Goal: Check status: Check status

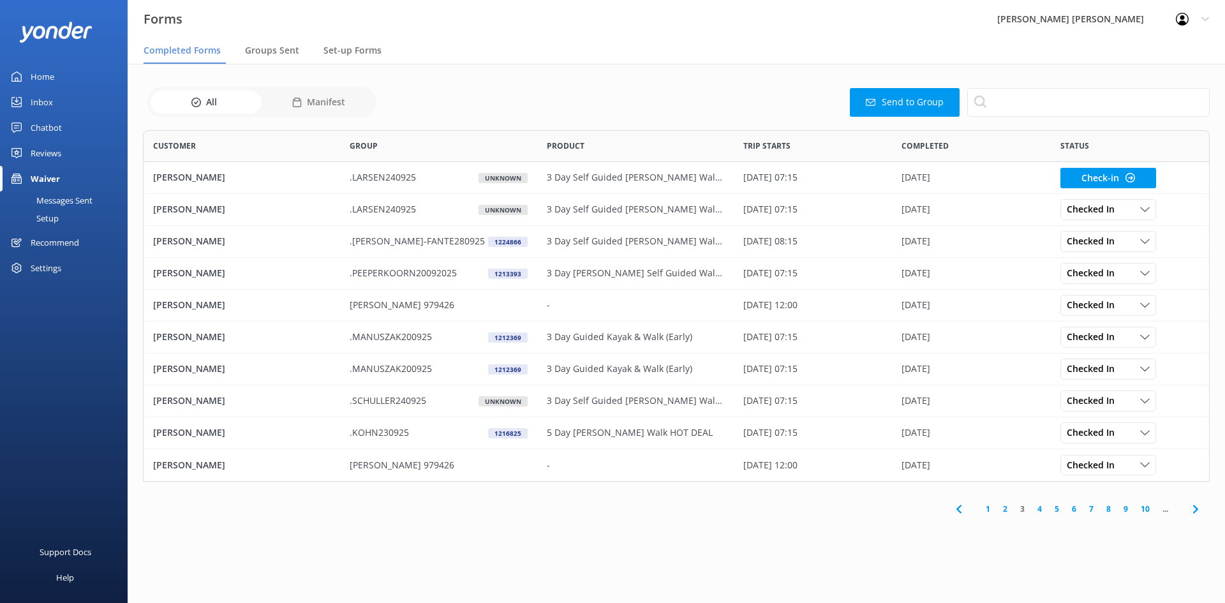
scroll to position [342, 1057]
click at [1006, 513] on link "2" at bounding box center [1004, 509] width 17 height 12
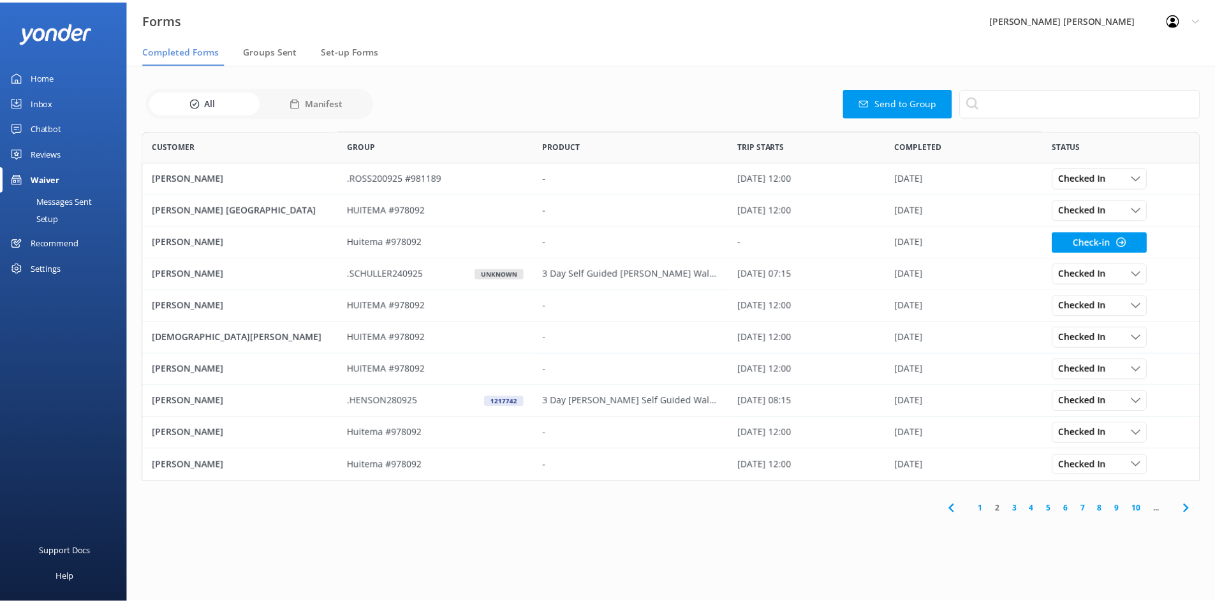
scroll to position [342, 1057]
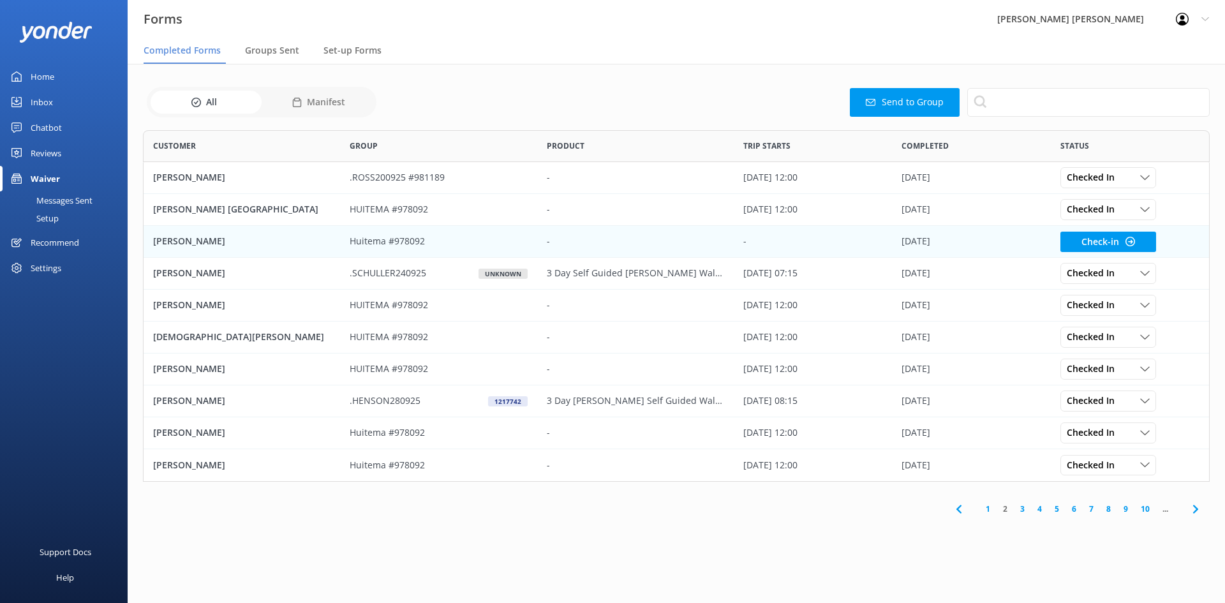
click at [408, 244] on p "Huitema #978092" at bounding box center [387, 241] width 75 height 14
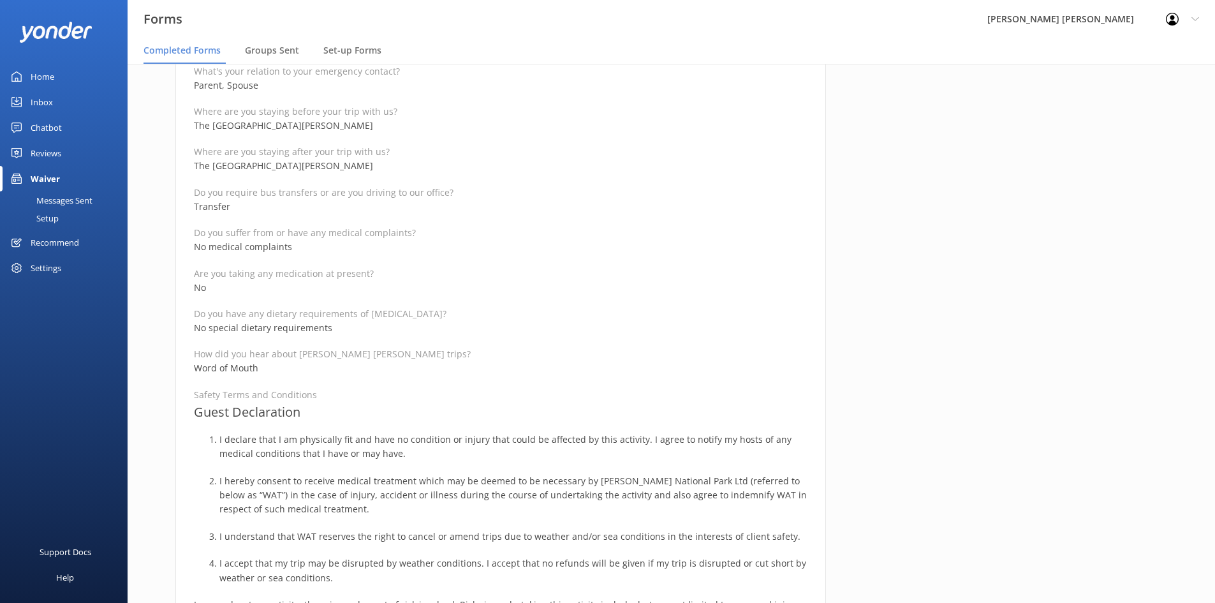
scroll to position [638, 0]
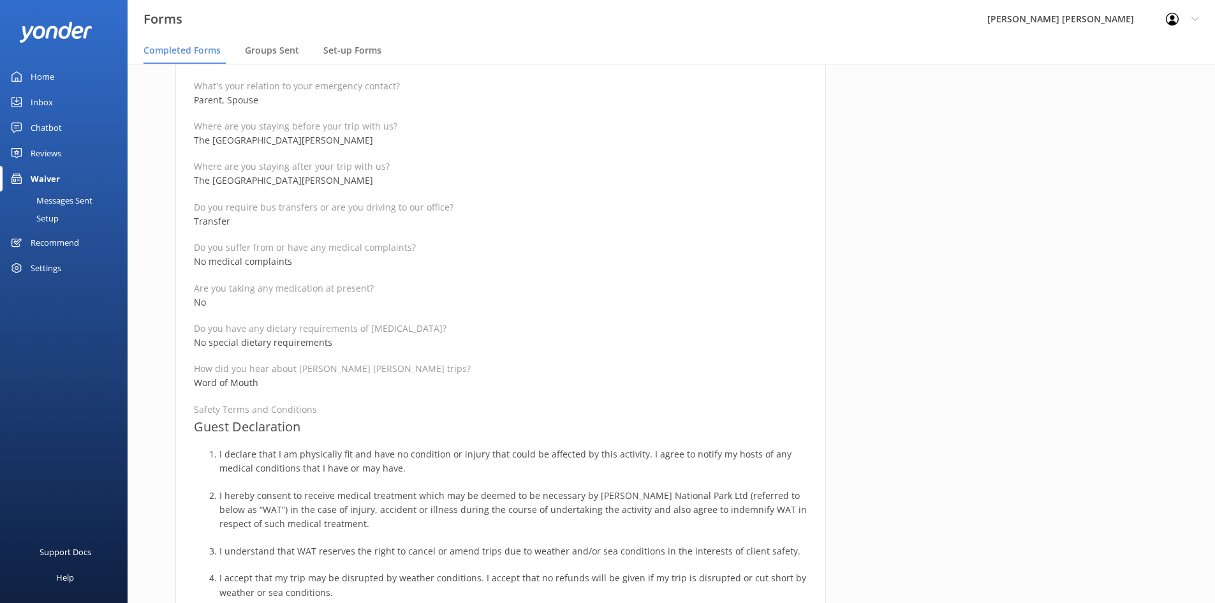
drag, startPoint x: 362, startPoint y: 416, endPoint x: 355, endPoint y: 419, distance: 7.7
click at [362, 416] on h3 "Guest Declaration" at bounding box center [501, 426] width 614 height 20
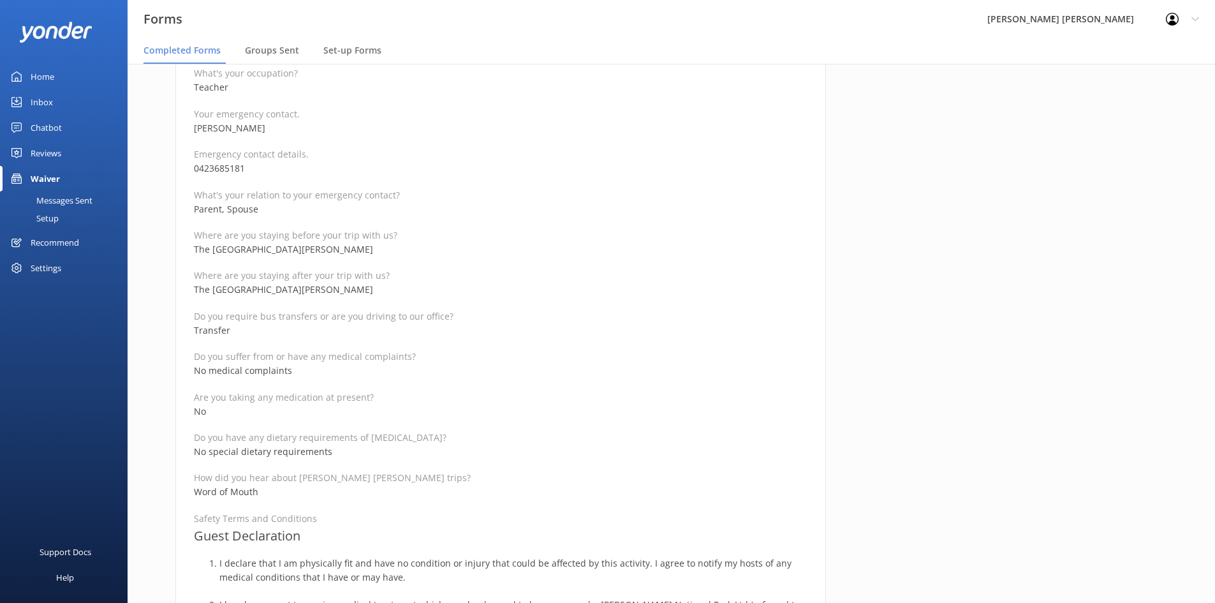
scroll to position [702, 0]
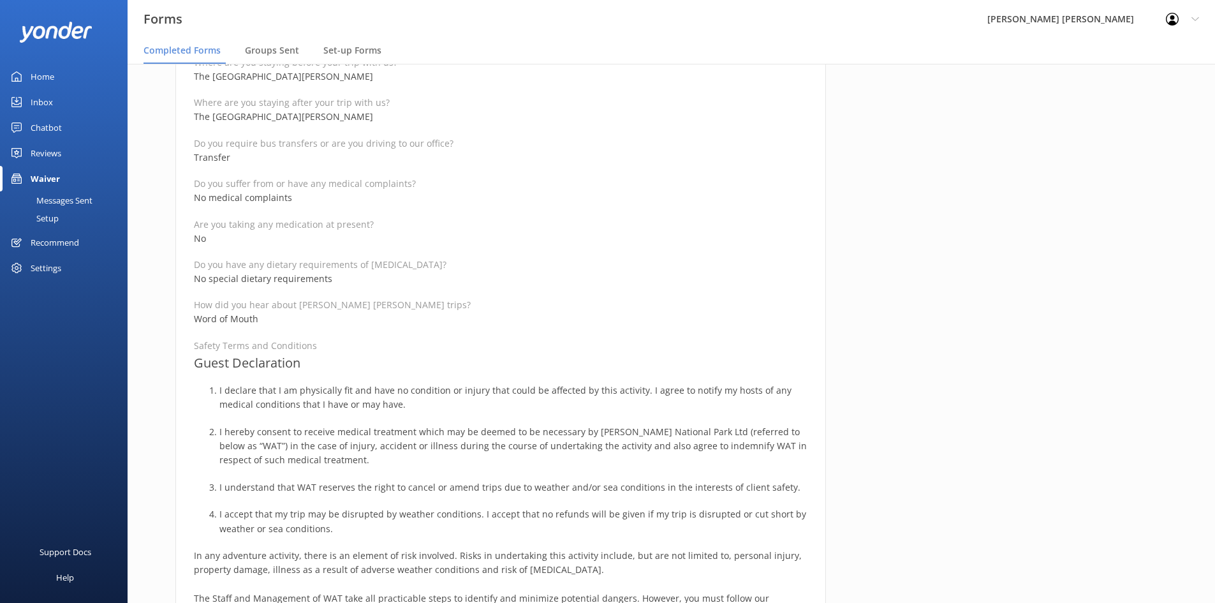
drag, startPoint x: 333, startPoint y: 337, endPoint x: 321, endPoint y: 364, distance: 28.6
click at [334, 343] on div "Full name [PERSON_NAME] Reservation Number 978092 Departure date for your trip …" at bounding box center [501, 275] width 614 height 1489
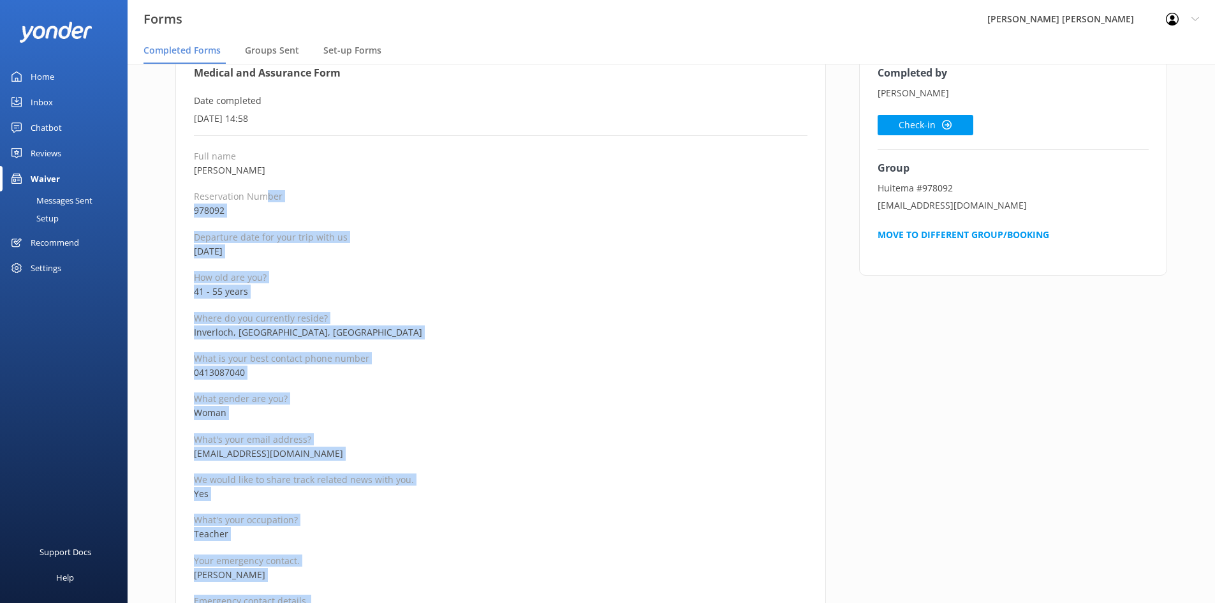
scroll to position [0, 0]
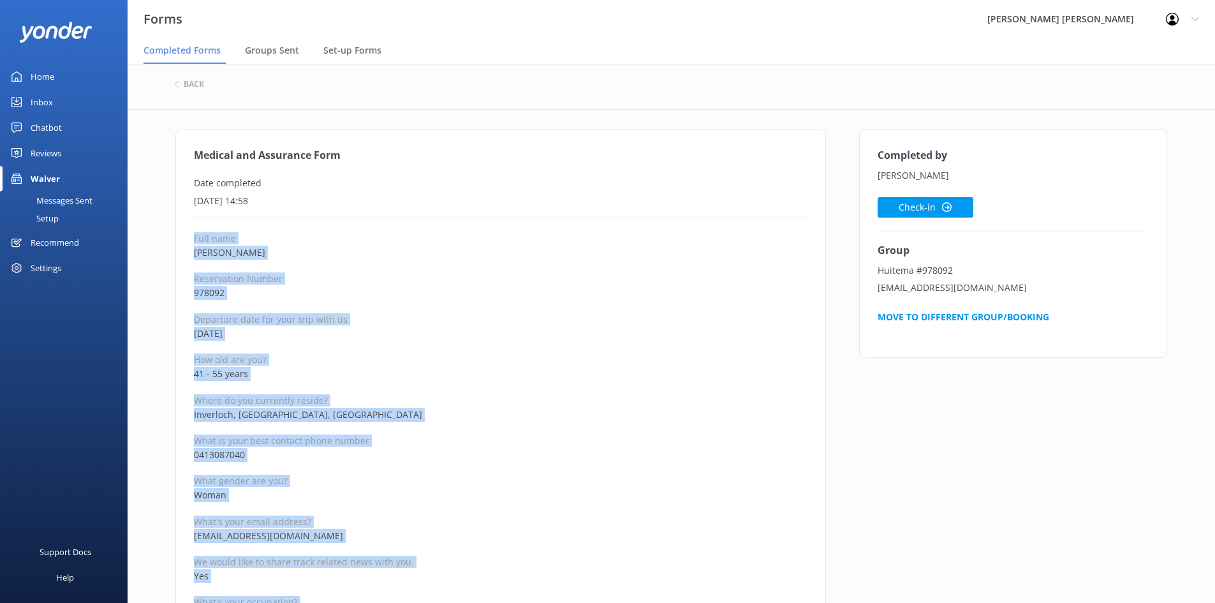
drag, startPoint x: 311, startPoint y: 352, endPoint x: 189, endPoint y: 232, distance: 170.9
copy div "Lore ipsu Dolo Sita Consectetur Adipis 535048 Elitseddo eius tem inci utla etdo…"
click at [923, 200] on button "Check-in" at bounding box center [926, 207] width 96 height 20
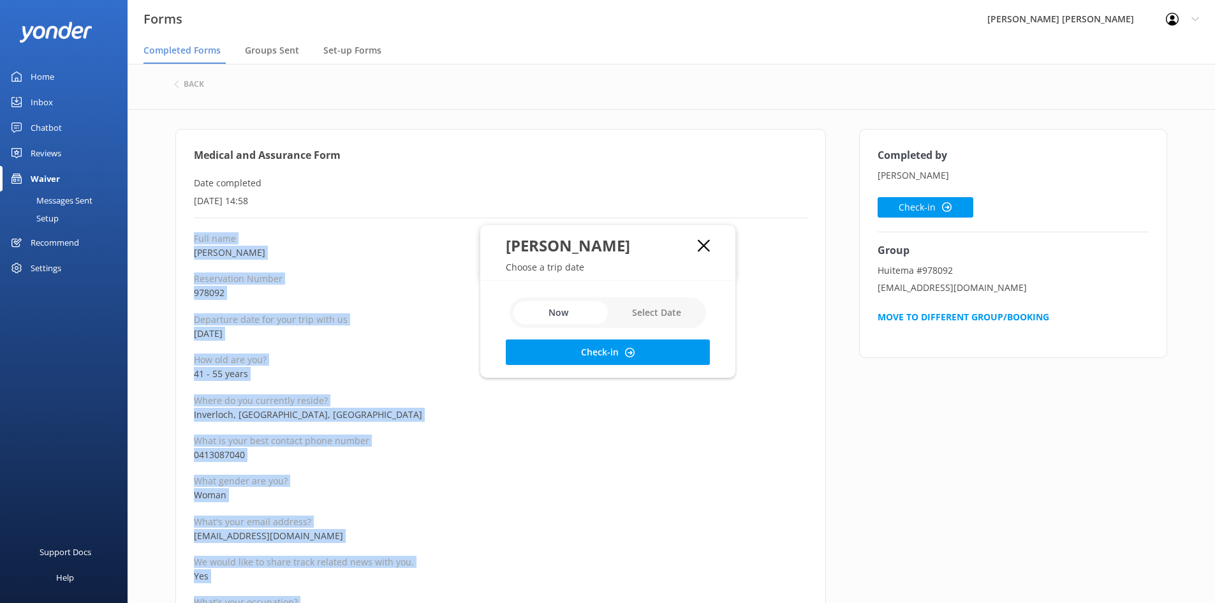
click at [643, 307] on input "checkbox" at bounding box center [608, 312] width 196 height 31
checkbox input "true"
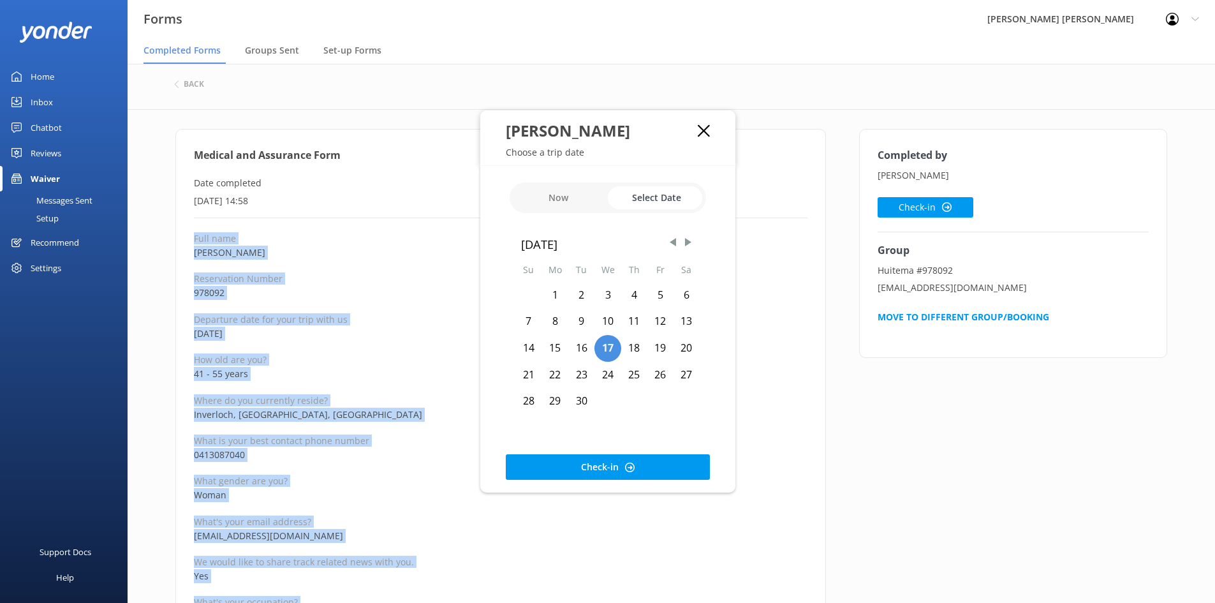
click at [686, 347] on div "20" at bounding box center [686, 348] width 26 height 27
click at [628, 455] on button "Check-in" at bounding box center [608, 467] width 204 height 26
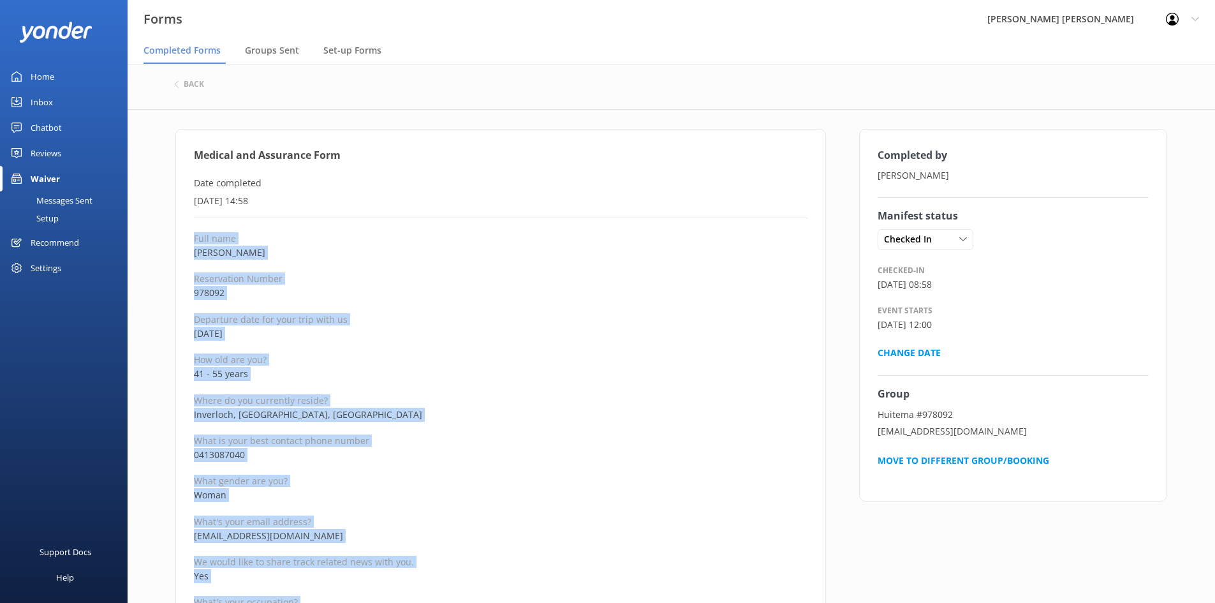
click at [446, 356] on p "How old are you?" at bounding box center [501, 359] width 614 height 12
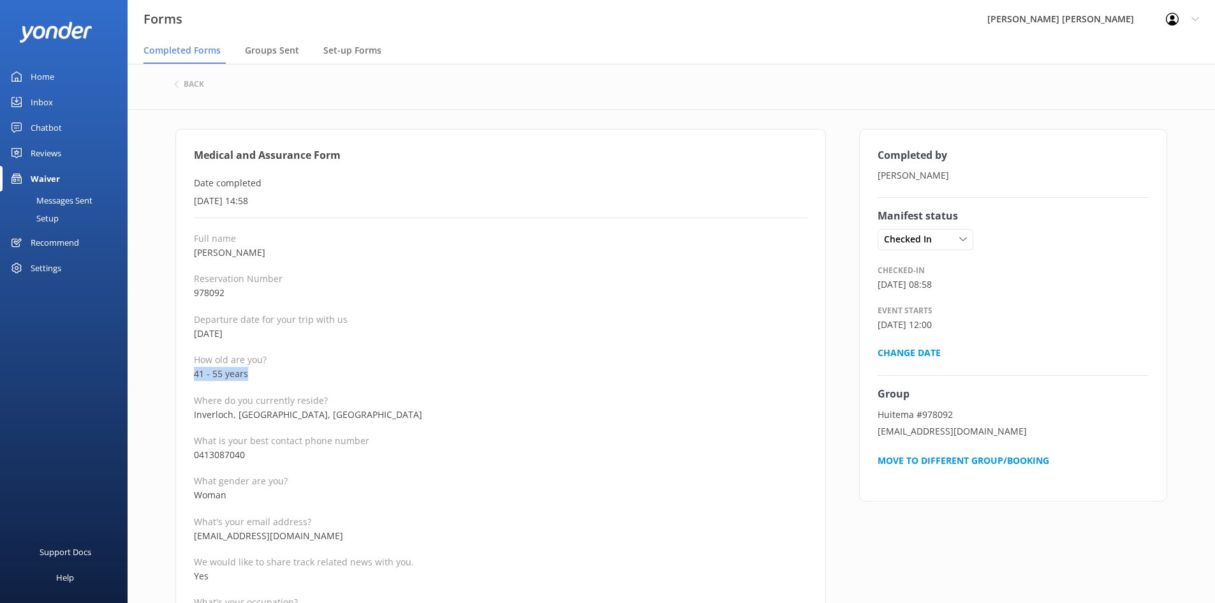
drag, startPoint x: 270, startPoint y: 379, endPoint x: 179, endPoint y: 379, distance: 91.2
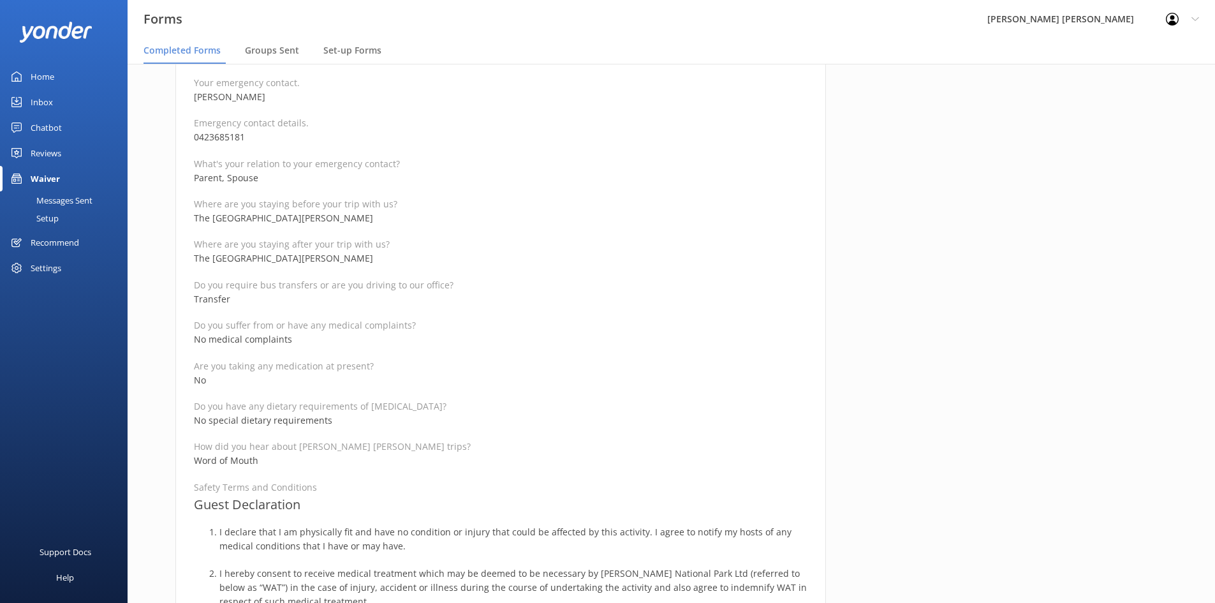
scroll to position [574, 0]
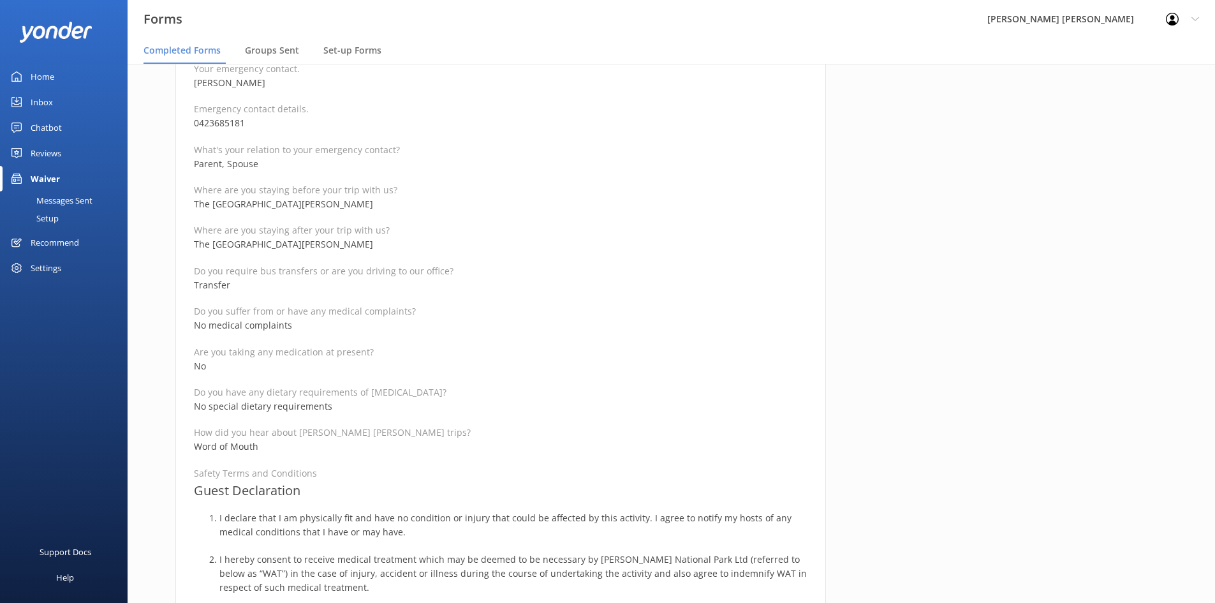
click at [286, 249] on p "The [GEOGRAPHIC_DATA][PERSON_NAME]" at bounding box center [501, 244] width 614 height 14
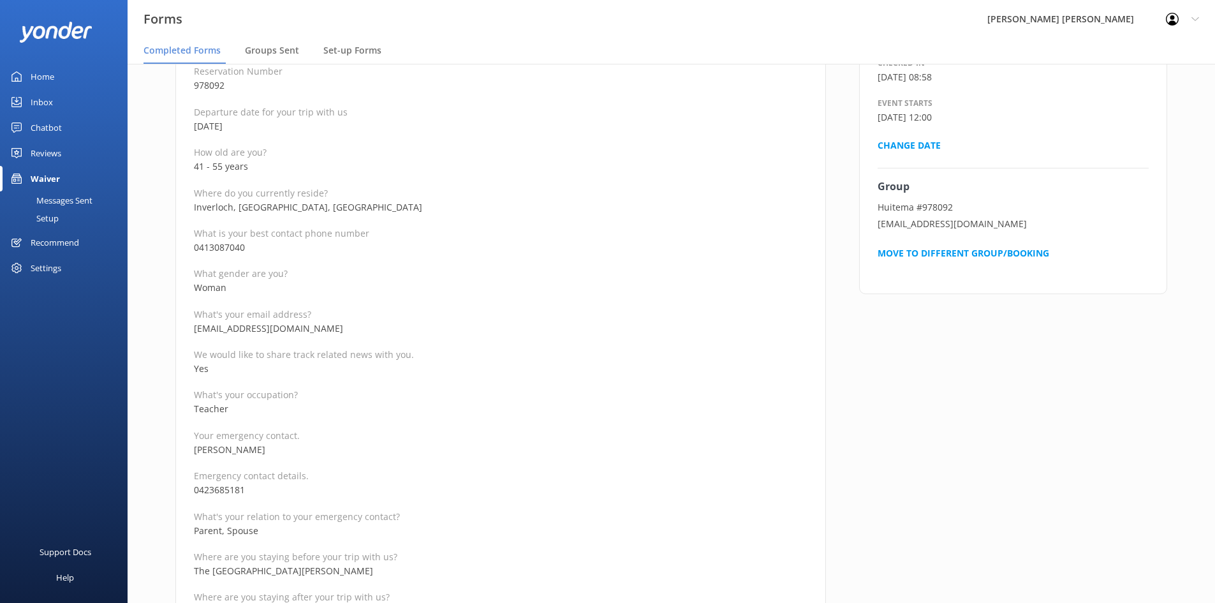
scroll to position [191, 0]
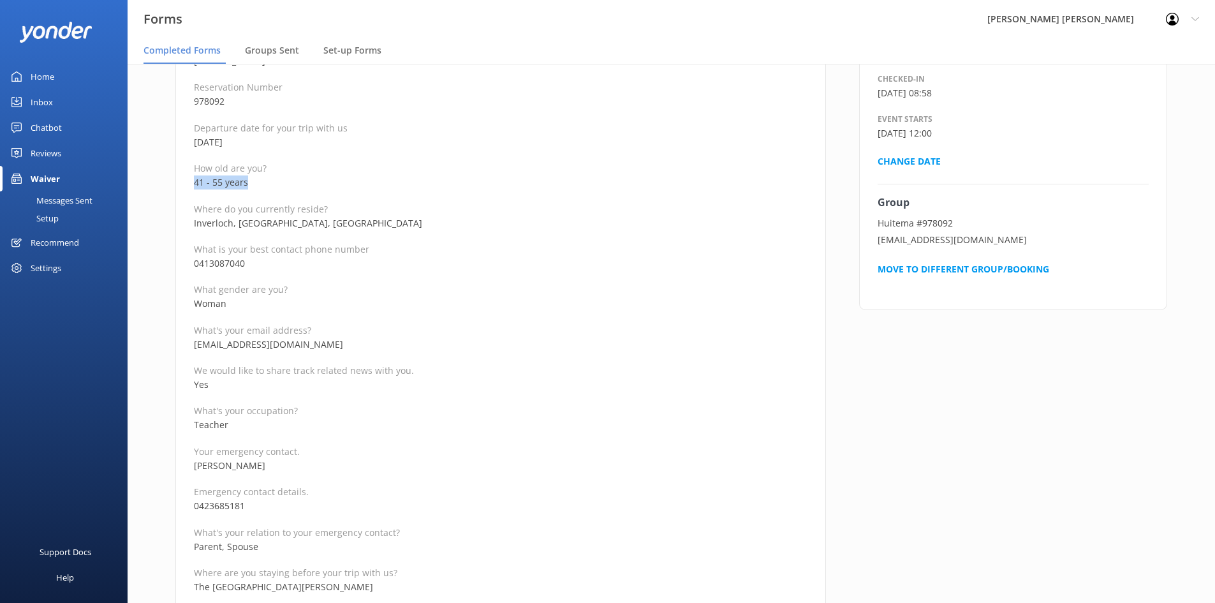
drag, startPoint x: 255, startPoint y: 182, endPoint x: 195, endPoint y: 182, distance: 60.0
click at [195, 182] on p "41 - 55 years" at bounding box center [501, 182] width 614 height 14
copy p "41 - 55 years"
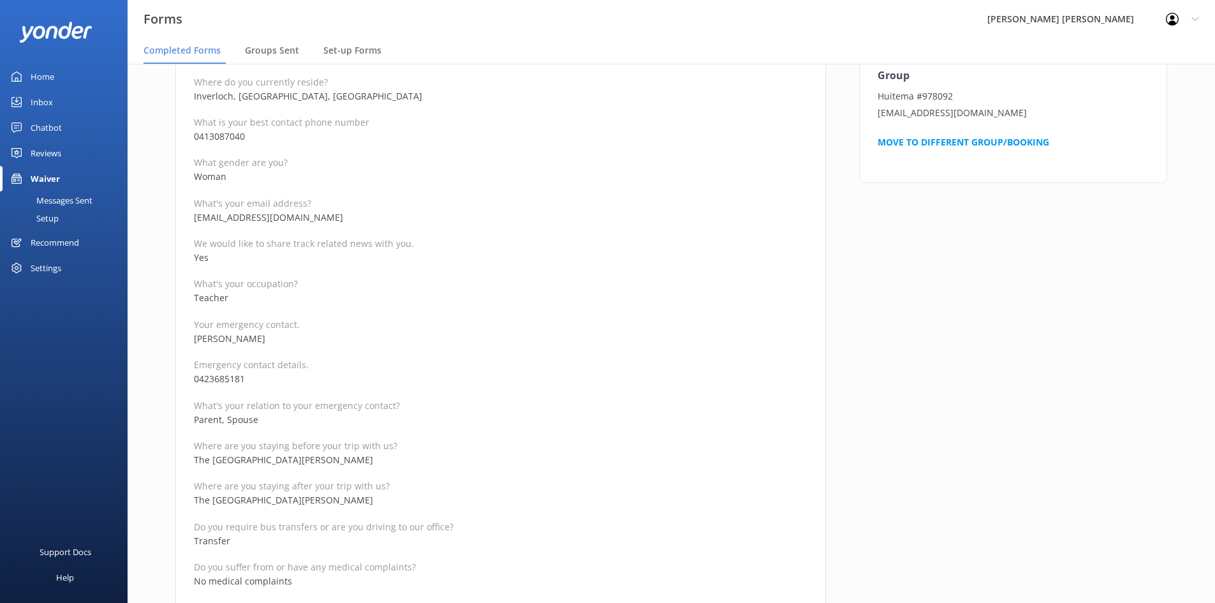
scroll to position [319, 0]
drag, startPoint x: 275, startPoint y: 344, endPoint x: 188, endPoint y: 344, distance: 87.4
click at [188, 344] on div "Medical and Assurance Form Date completed [DATE] 14:58 Full name [PERSON_NAME] …" at bounding box center [500, 615] width 651 height 1611
copy p "[PERSON_NAME]"
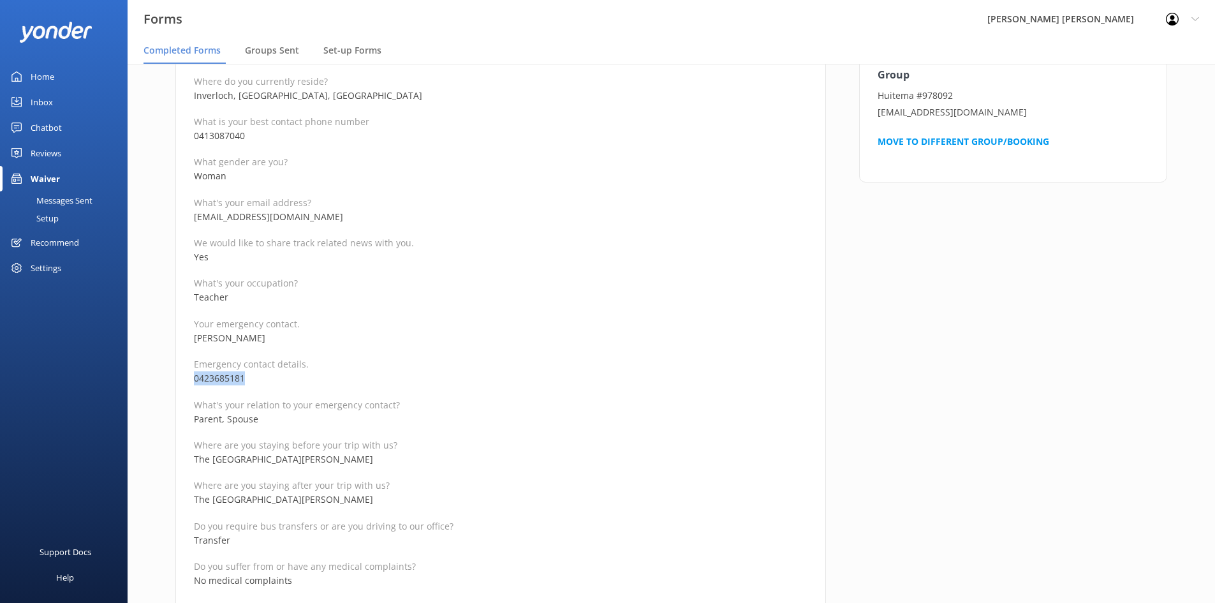
drag, startPoint x: 243, startPoint y: 376, endPoint x: 171, endPoint y: 377, distance: 72.1
copy p "0423685181"
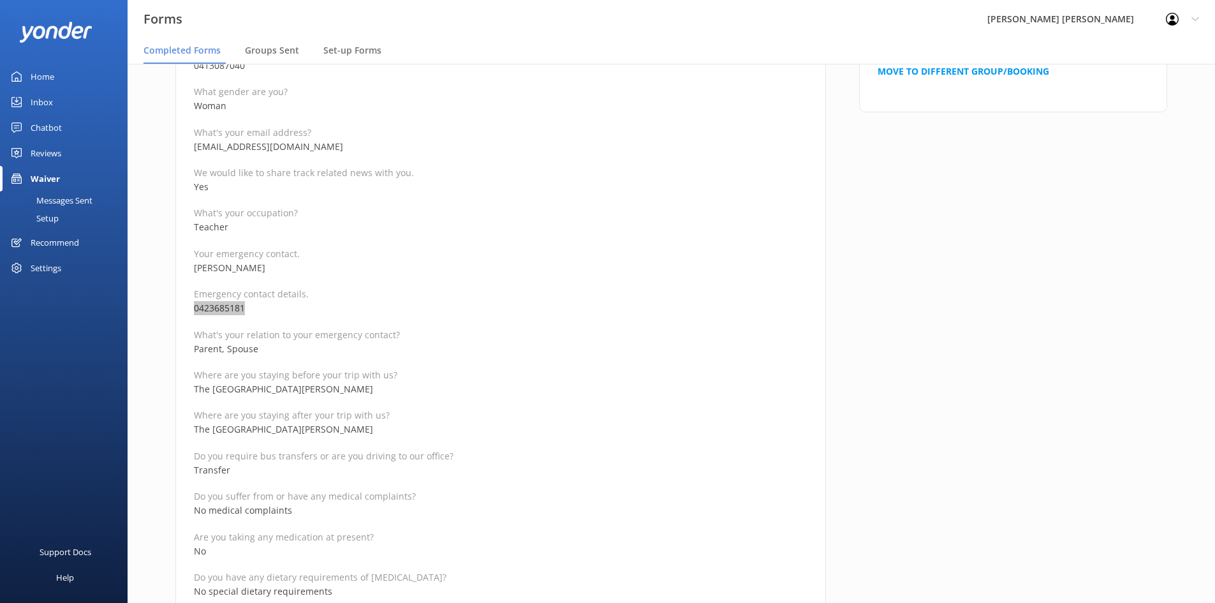
scroll to position [446, 0]
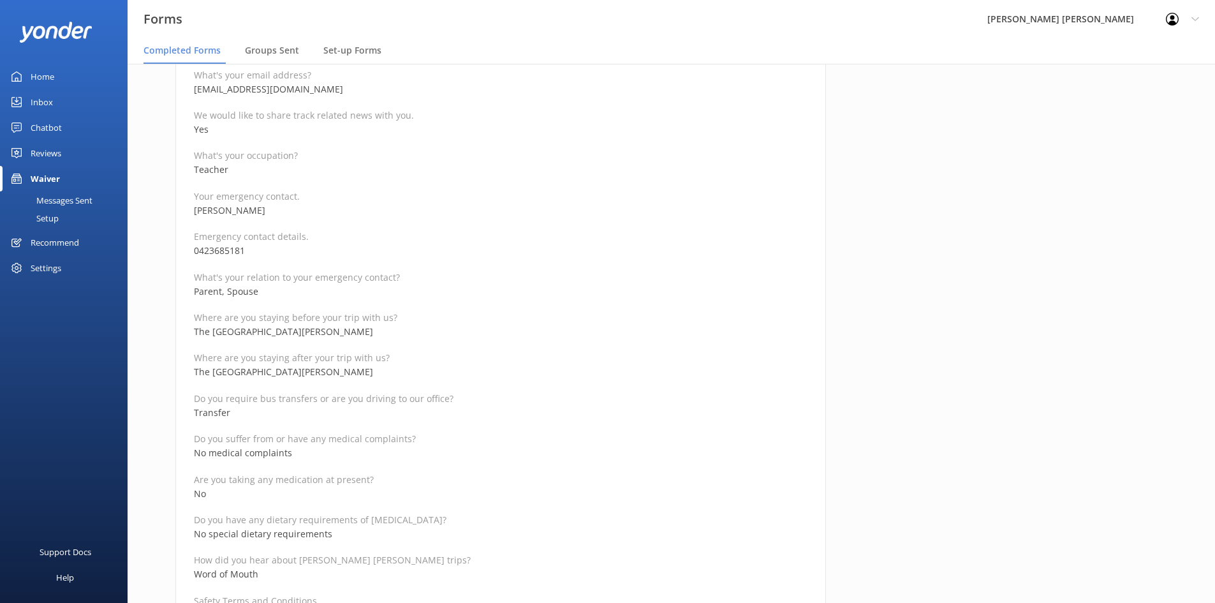
click at [325, 370] on p "The [GEOGRAPHIC_DATA][PERSON_NAME]" at bounding box center [501, 372] width 614 height 14
click at [371, 332] on p "The [GEOGRAPHIC_DATA][PERSON_NAME]" at bounding box center [501, 332] width 614 height 14
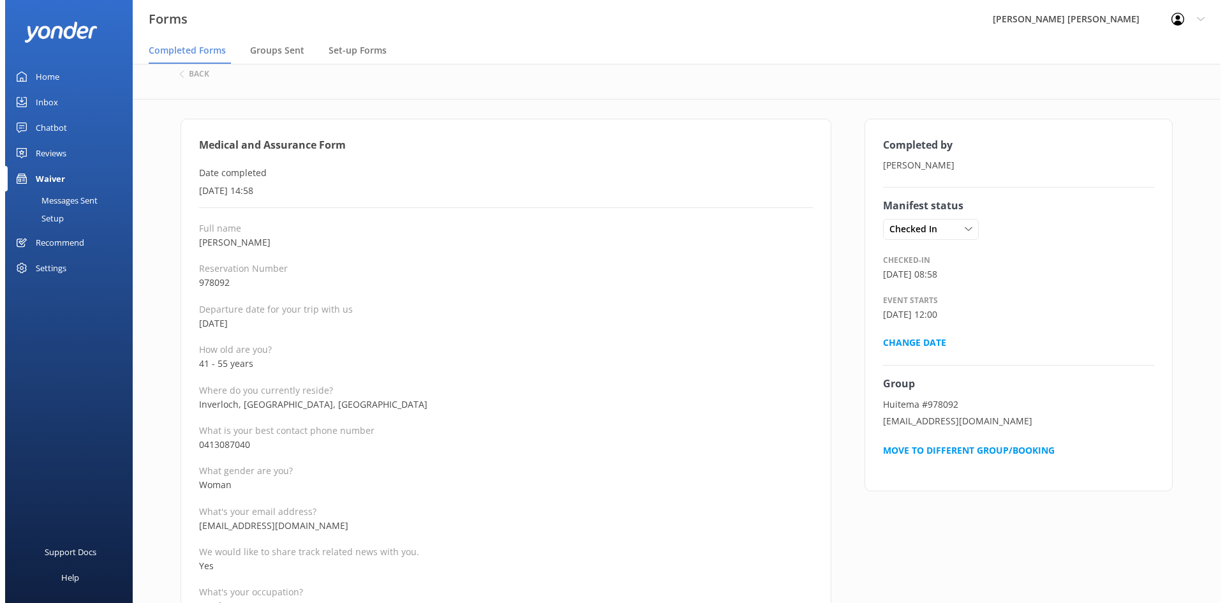
scroll to position [0, 0]
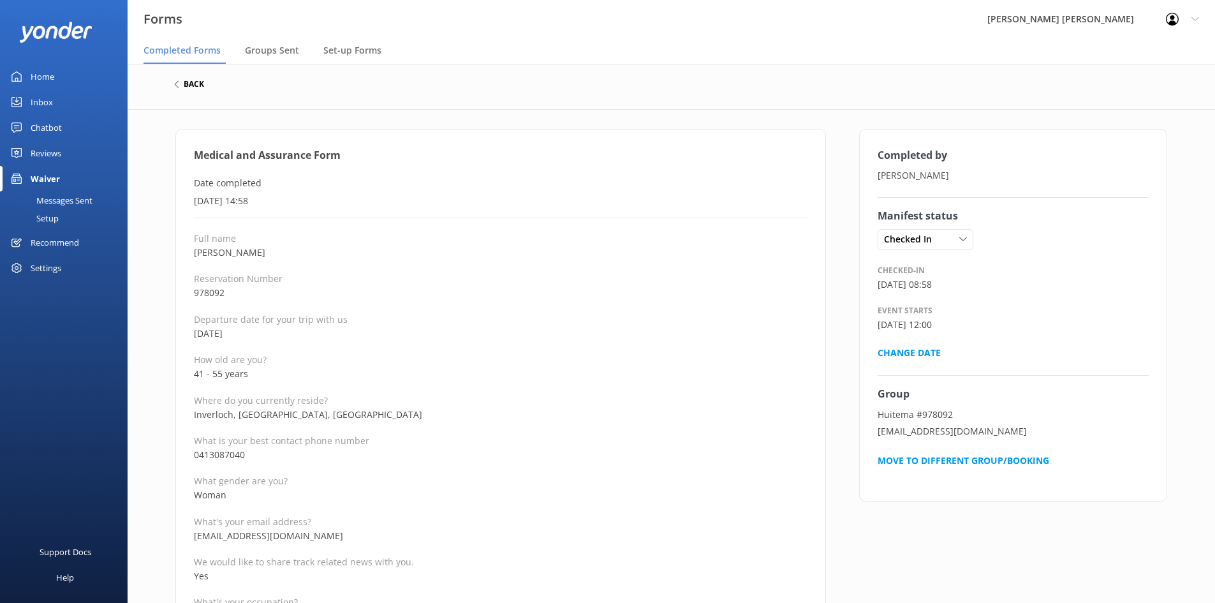
click at [198, 80] on h6 "back" at bounding box center [194, 84] width 20 height 8
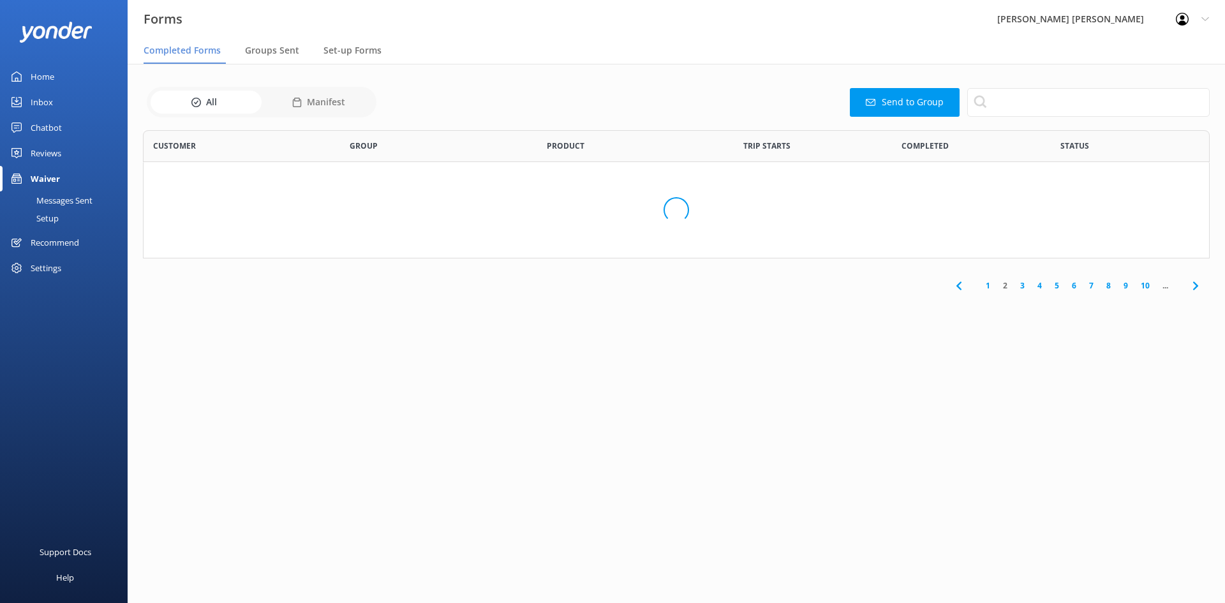
scroll to position [342, 1057]
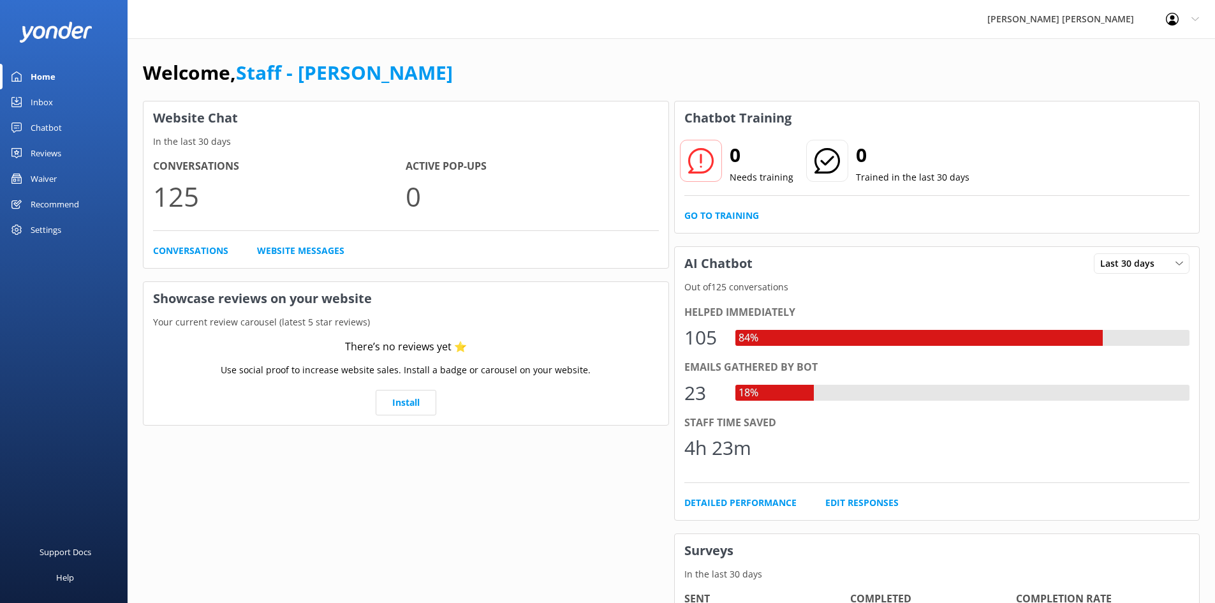
click at [54, 177] on div "Waiver" at bounding box center [44, 179] width 26 height 26
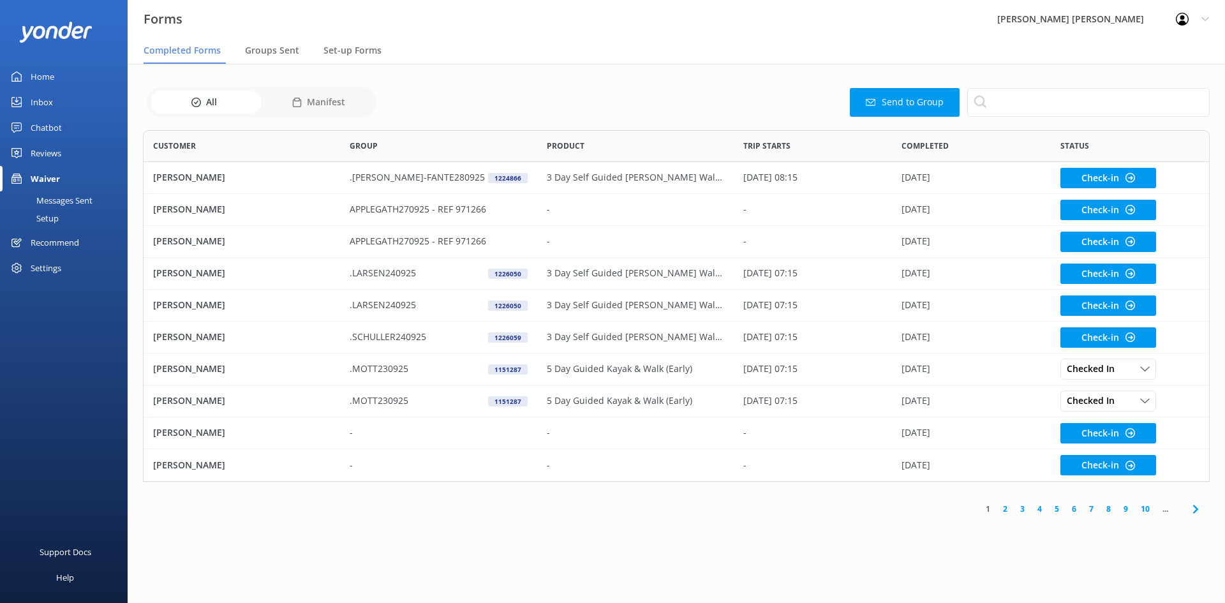
scroll to position [342, 1057]
click at [284, 40] on div "Groups Sent" at bounding box center [274, 51] width 59 height 26
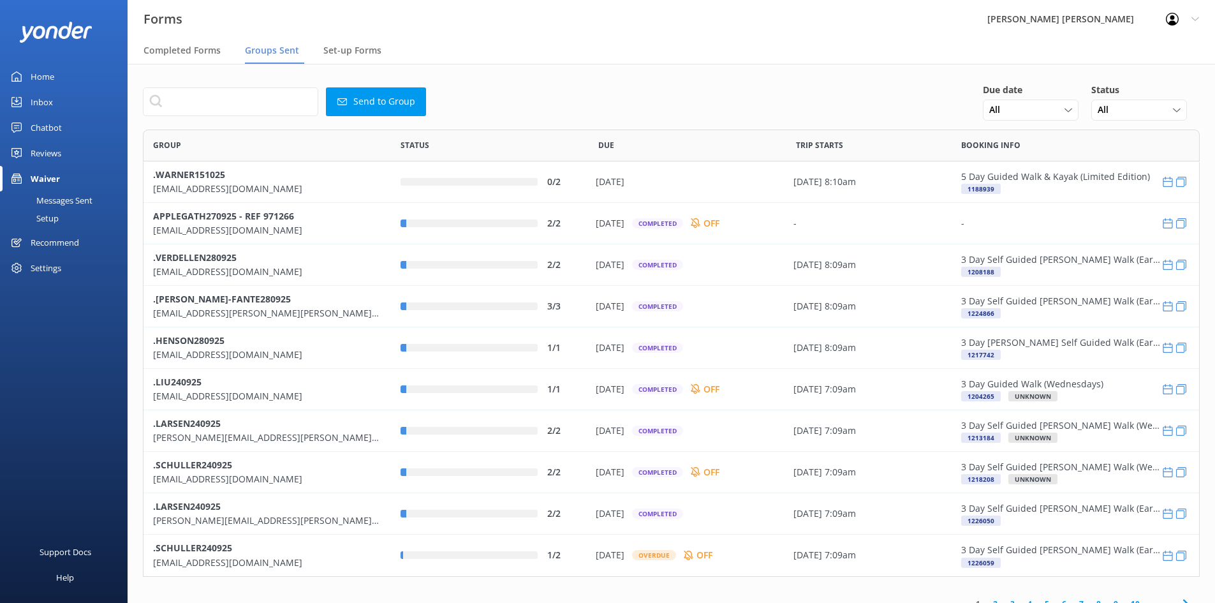
scroll to position [438, 1047]
click at [265, 104] on input "text" at bounding box center [230, 101] width 175 height 29
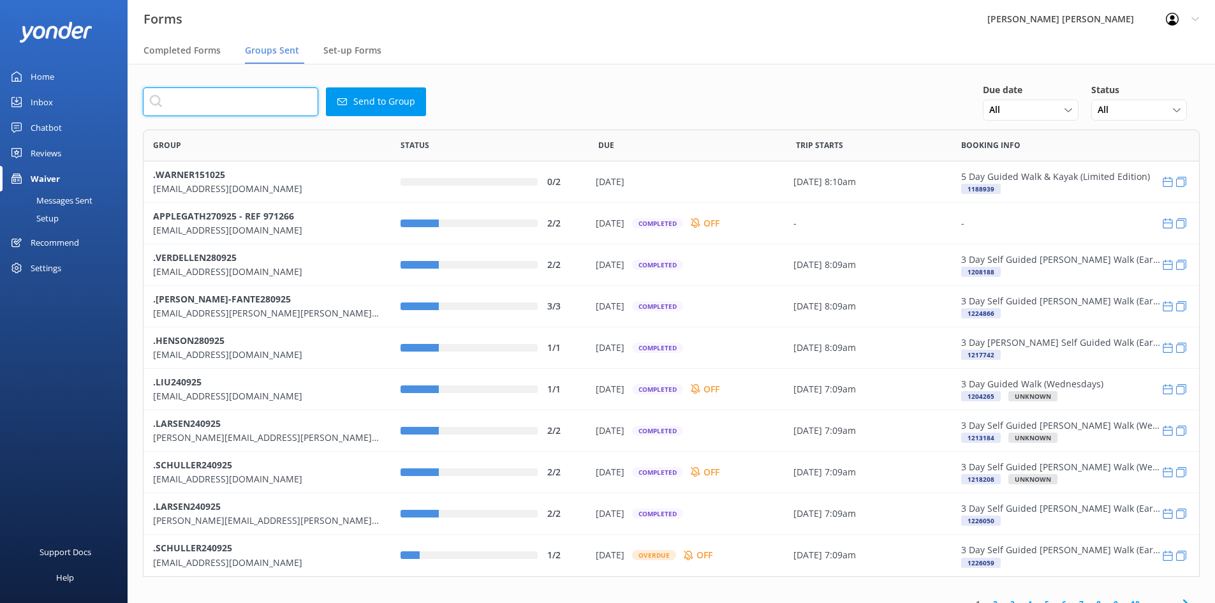
paste input "Ingrid.Huitema@gippslandskies.com.au"
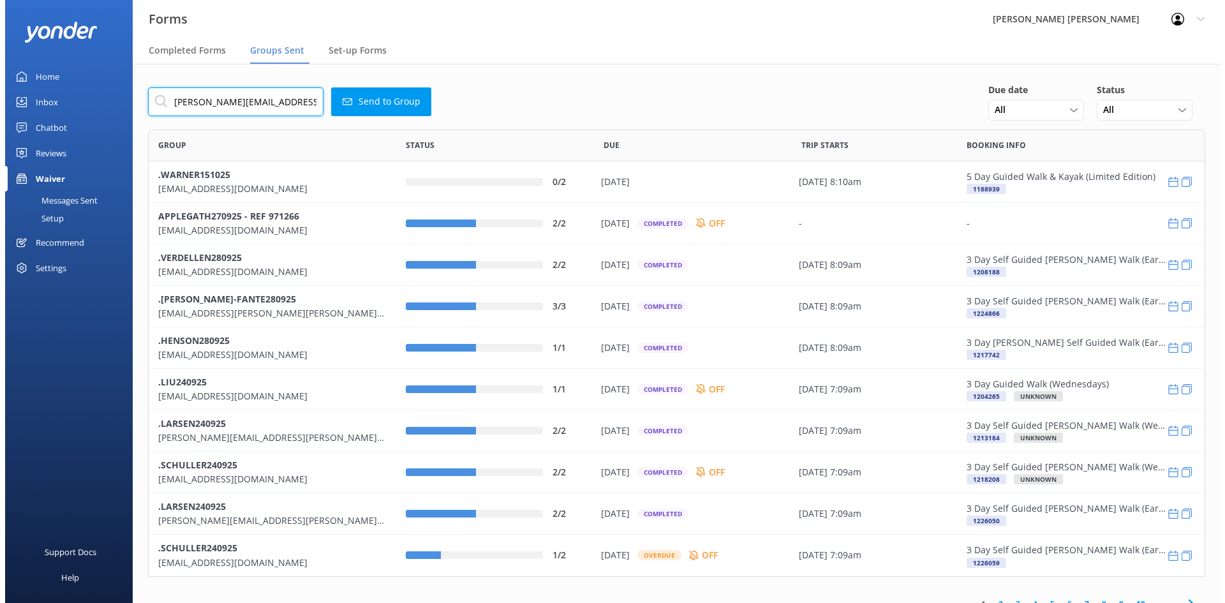
scroll to position [0, 23]
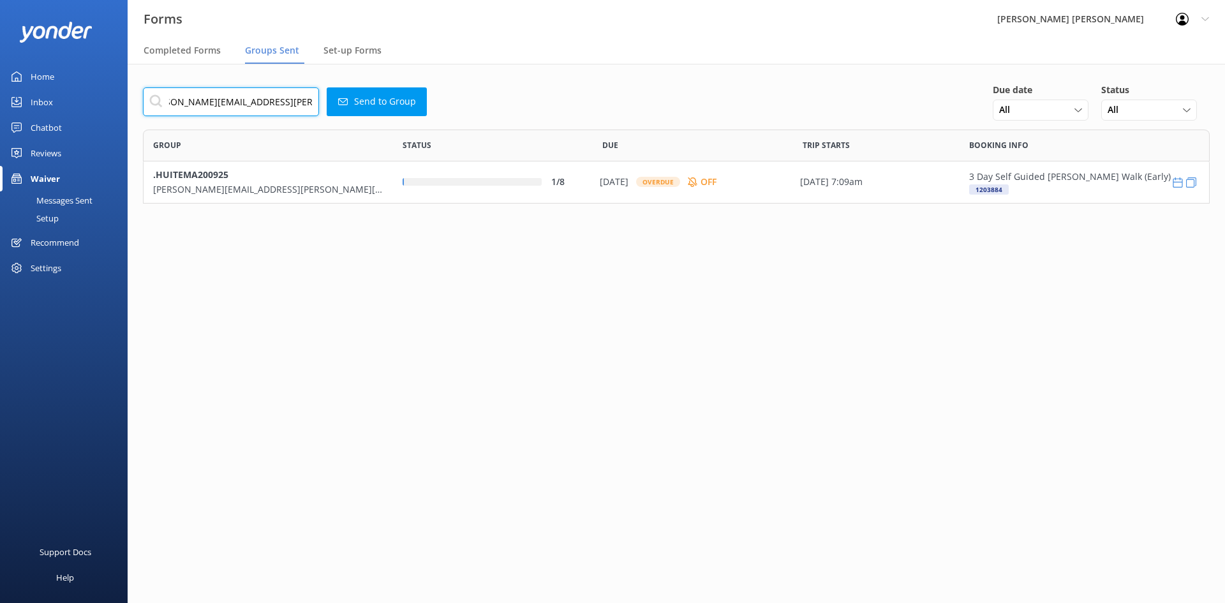
scroll to position [64, 1057]
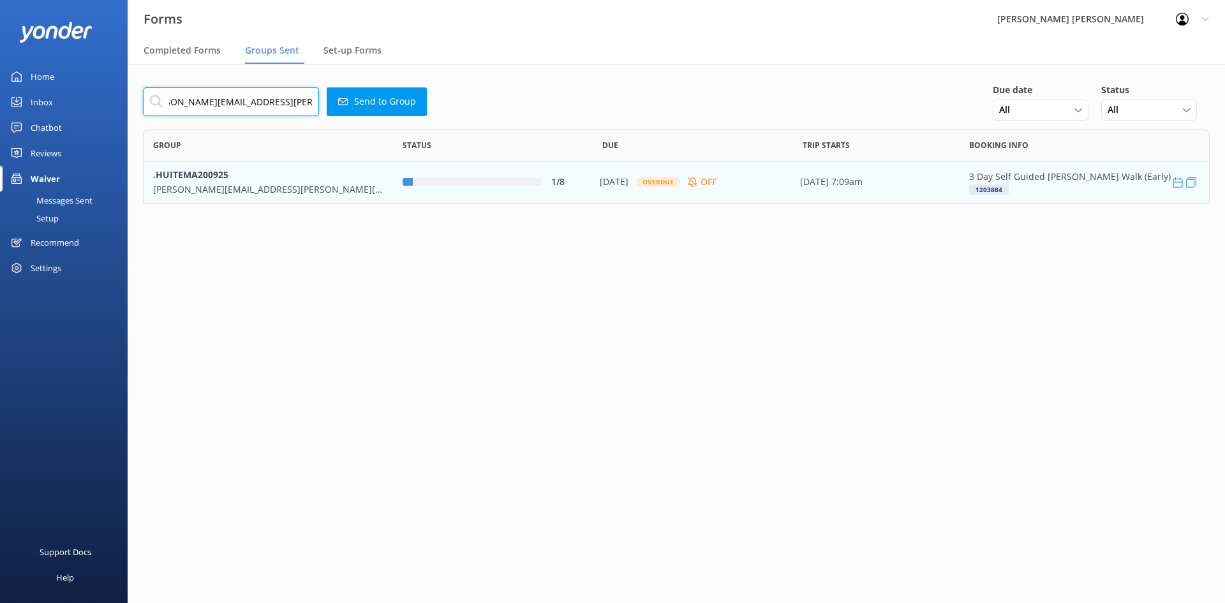
type input "Ingrid.Huitema@gippslandskies.com.au"
click at [497, 188] on div "1/8" at bounding box center [492, 182] width 180 height 14
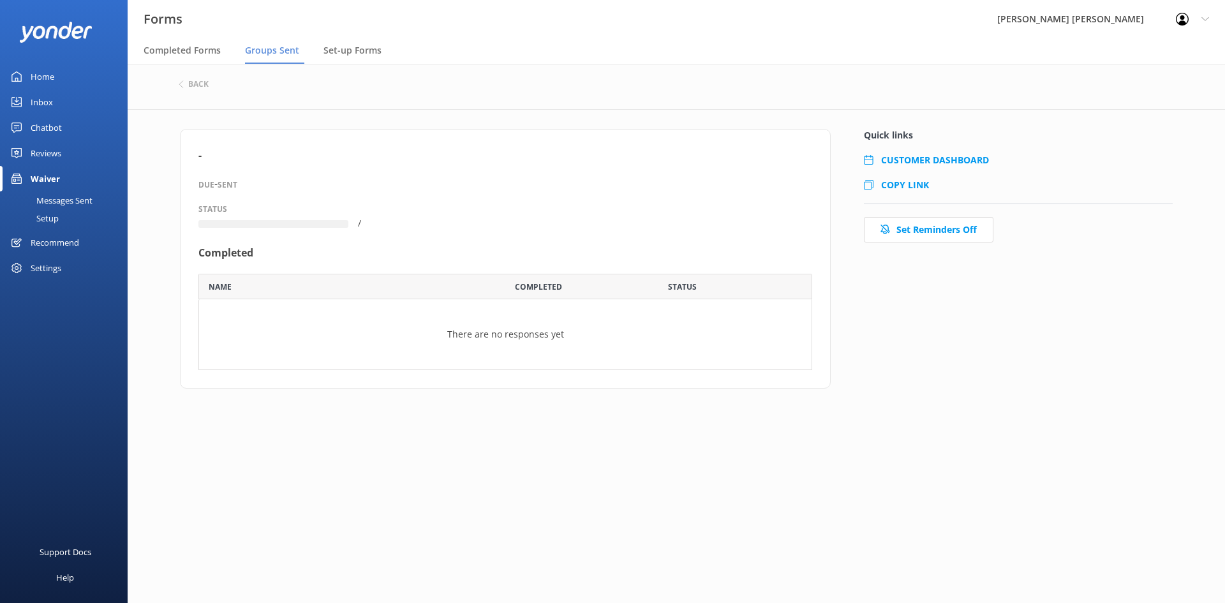
scroll to position [42, 604]
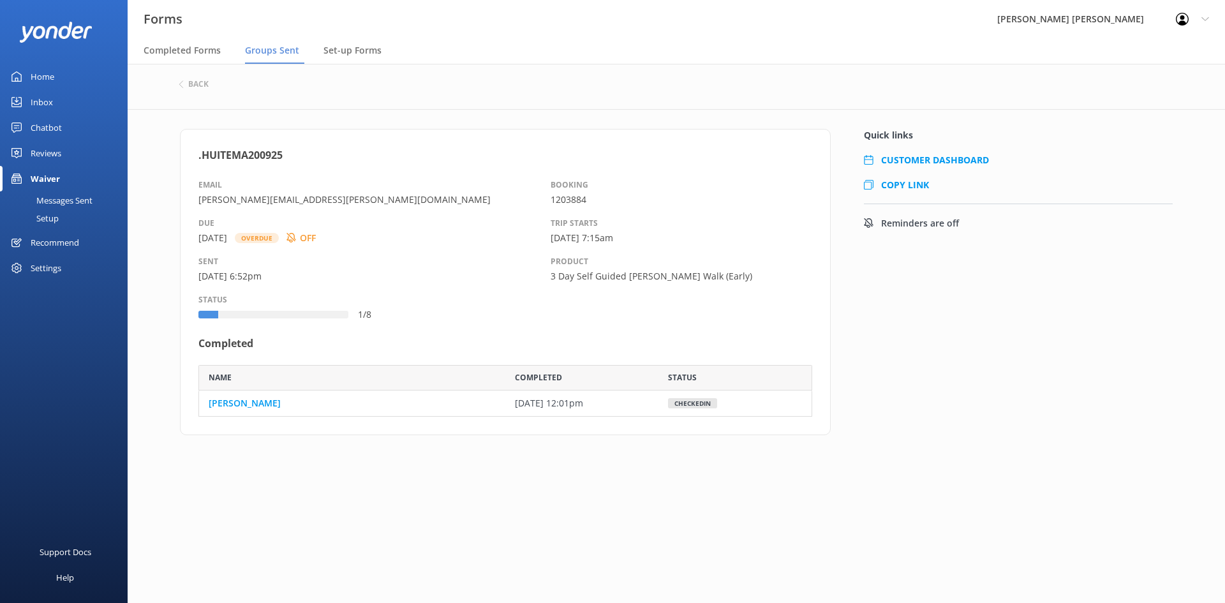
click at [190, 89] on div "back" at bounding box center [676, 85] width 995 height 17
click at [203, 80] on h6 "back" at bounding box center [198, 84] width 20 height 8
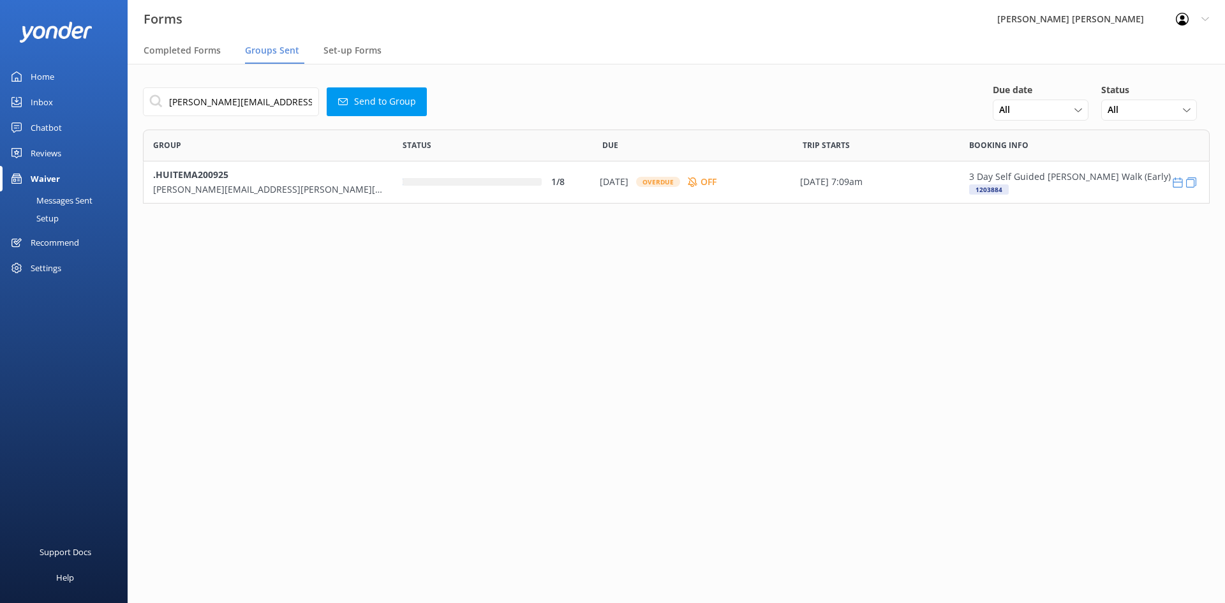
scroll to position [64, 1057]
drag, startPoint x: 311, startPoint y: 101, endPoint x: -4, endPoint y: 101, distance: 315.1
click at [0, 101] on html "Forms Wilsons Abel Tasman Profile Settings Logout Completed Forms Groups Sent S…" at bounding box center [612, 301] width 1225 height 603
type input "u"
